Goal: Information Seeking & Learning: Compare options

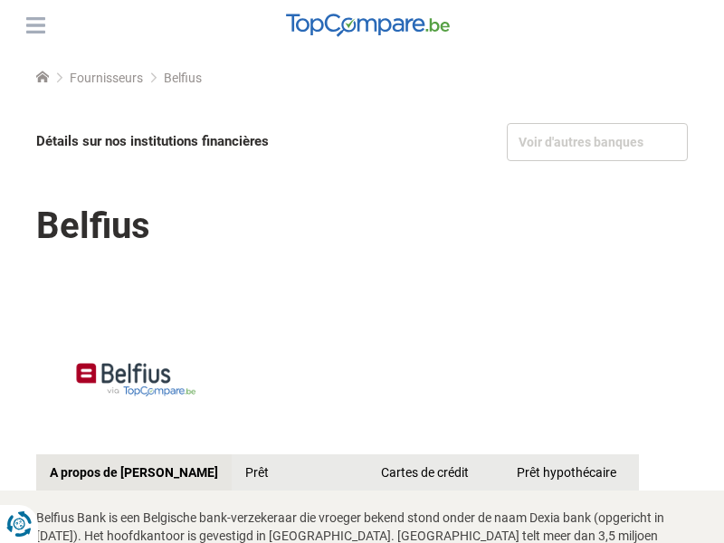
scroll to position [2295, 0]
